Goal: Information Seeking & Learning: Find contact information

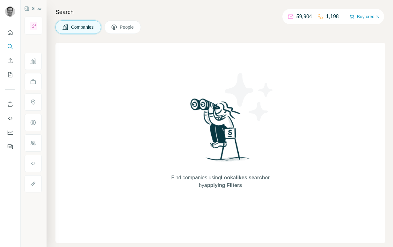
click at [69, 25] on button "Companies" at bounding box center [78, 26] width 46 height 13
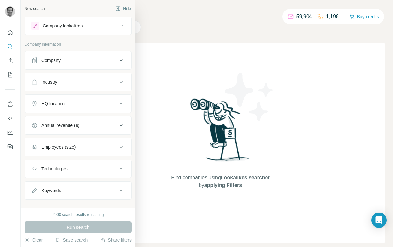
click at [56, 60] on div "Company" at bounding box center [50, 60] width 19 height 6
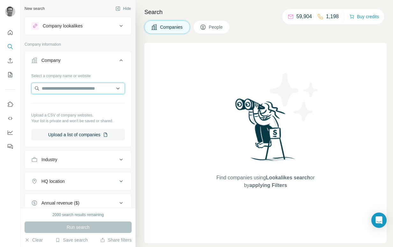
click at [58, 84] on input "text" at bounding box center [78, 88] width 94 height 11
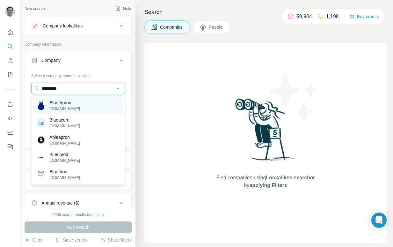
type input "*********"
click at [66, 103] on p "Blue Apron" at bounding box center [64, 102] width 31 height 6
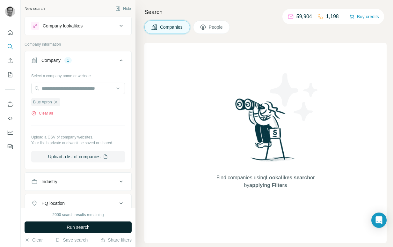
click at [71, 226] on span "Run search" at bounding box center [78, 227] width 23 height 6
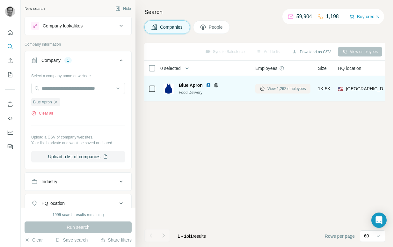
click at [291, 86] on span "View 1,262 employees" at bounding box center [286, 89] width 39 height 6
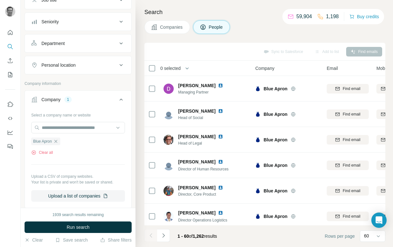
scroll to position [209, 0]
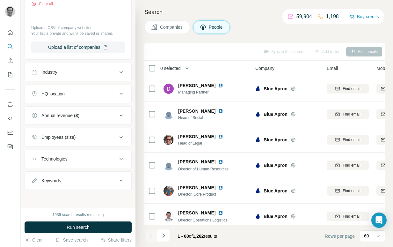
click at [71, 183] on div "Keywords" at bounding box center [74, 180] width 86 height 6
click at [69, 195] on input "text" at bounding box center [71, 195] width 81 height 11
type input "*********"
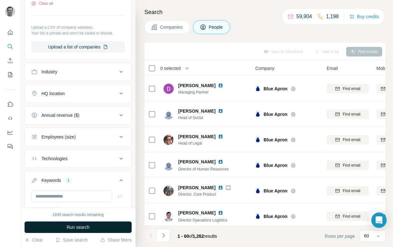
click at [86, 229] on span "Run search" at bounding box center [78, 227] width 23 height 6
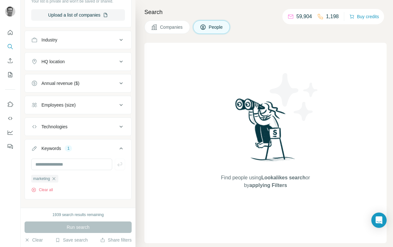
scroll to position [251, 0]
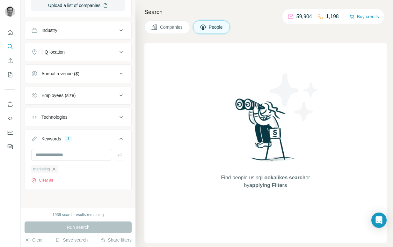
click at [54, 166] on icon "button" at bounding box center [53, 168] width 5 height 5
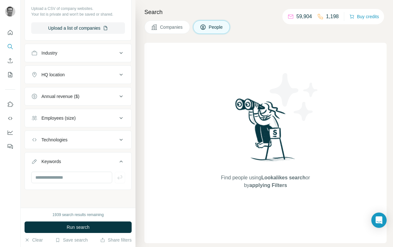
scroll to position [228, 0]
click at [70, 230] on button "Run search" at bounding box center [78, 226] width 107 height 11
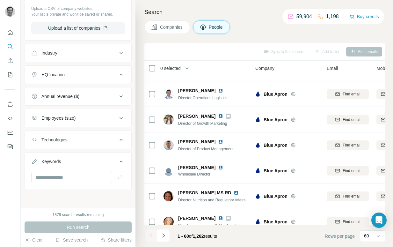
scroll to position [123, 0]
